Goal: Information Seeking & Learning: Learn about a topic

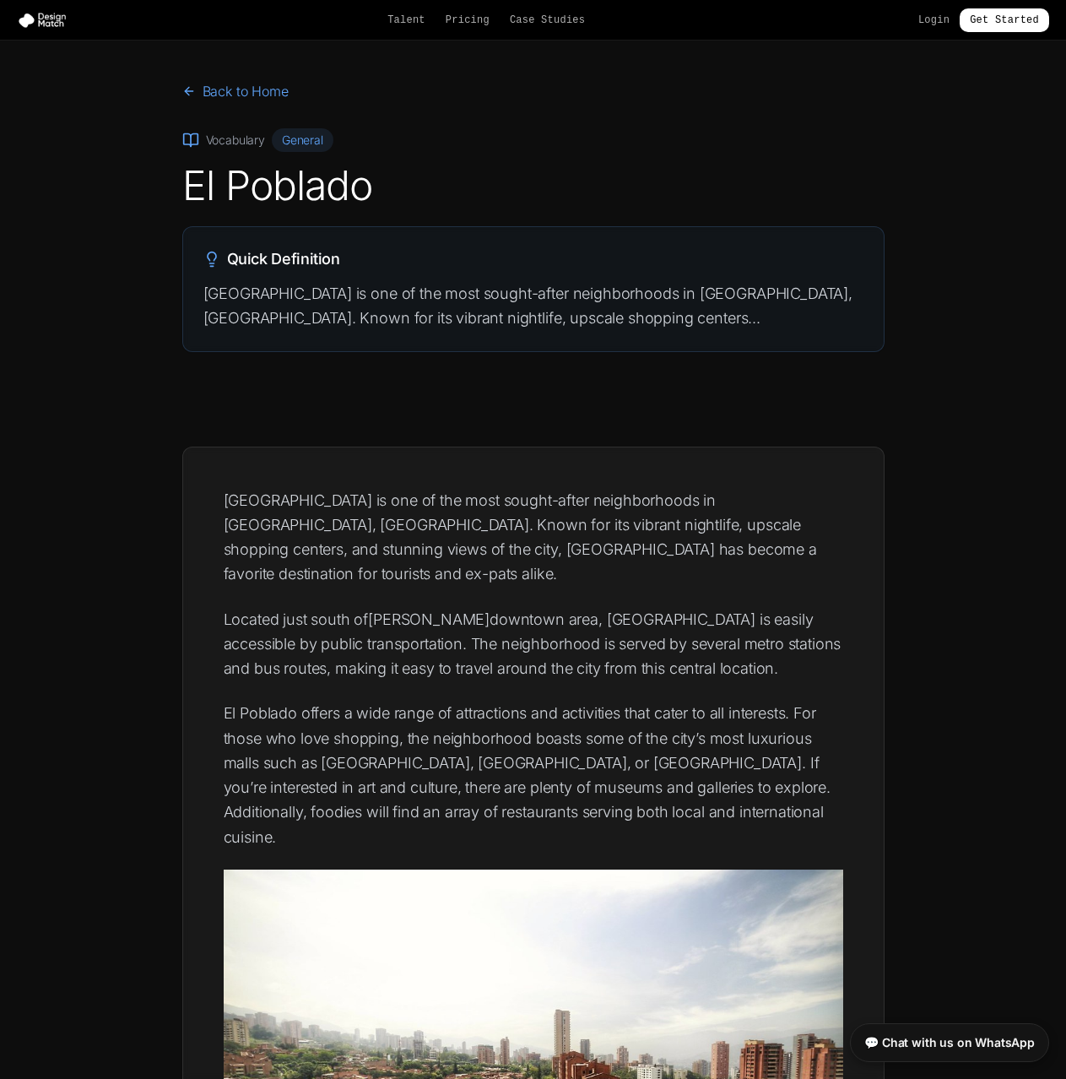
click at [292, 528] on p "[GEOGRAPHIC_DATA] is one of the most sought-after neighborhoods in [GEOGRAPHIC_…" at bounding box center [534, 537] width 620 height 99
click at [296, 534] on p "[GEOGRAPHIC_DATA] is one of the most sought-after neighborhoods in [GEOGRAPHIC_…" at bounding box center [534, 537] width 620 height 99
click at [290, 523] on p "[GEOGRAPHIC_DATA] is one of the most sought-after neighborhoods in [GEOGRAPHIC_…" at bounding box center [534, 537] width 620 height 99
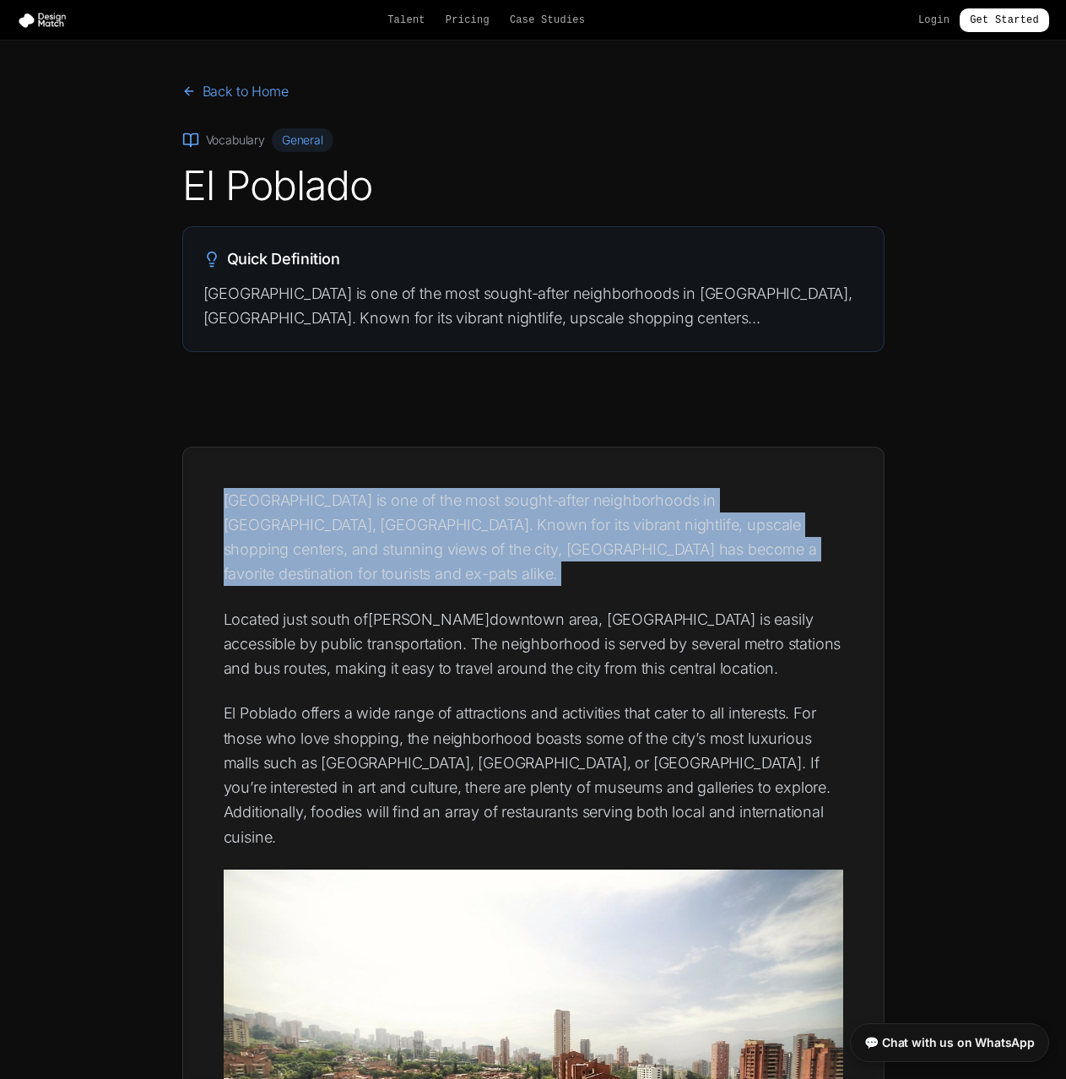
click at [290, 523] on p "[GEOGRAPHIC_DATA] is one of the most sought-after neighborhoods in [GEOGRAPHIC_…" at bounding box center [534, 537] width 620 height 99
copy div "[GEOGRAPHIC_DATA] is one of the most sought-after neighborhoods in [GEOGRAPHIC_…"
click at [46, 26] on img at bounding box center [45, 20] width 57 height 17
